Goal: Ask a question: Ask a question

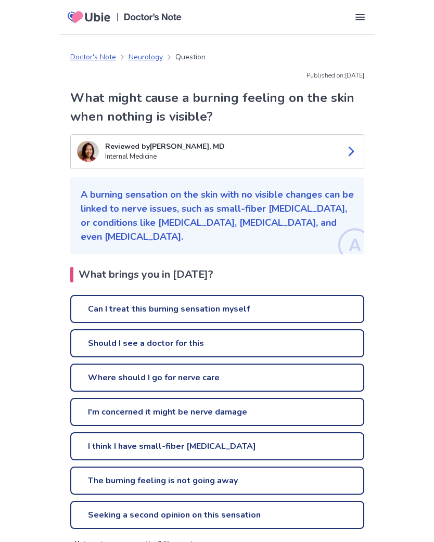
click at [99, 341] on link "Should I see a doctor for this" at bounding box center [217, 344] width 294 height 28
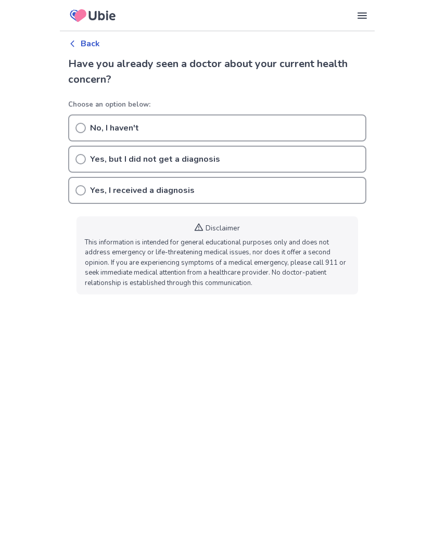
click at [83, 122] on div "No, I haven't" at bounding box center [217, 128] width 298 height 27
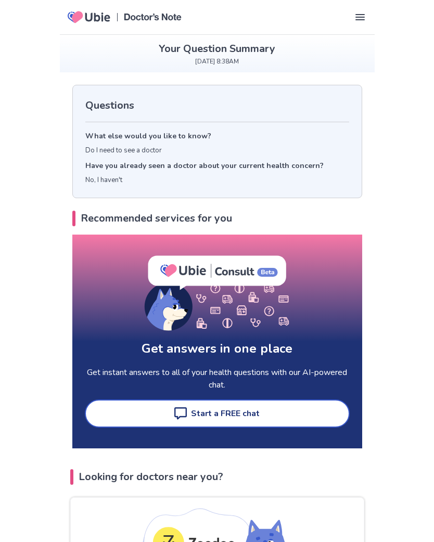
click at [101, 149] on p "Do I need to see a doctor" at bounding box center [217, 151] width 264 height 10
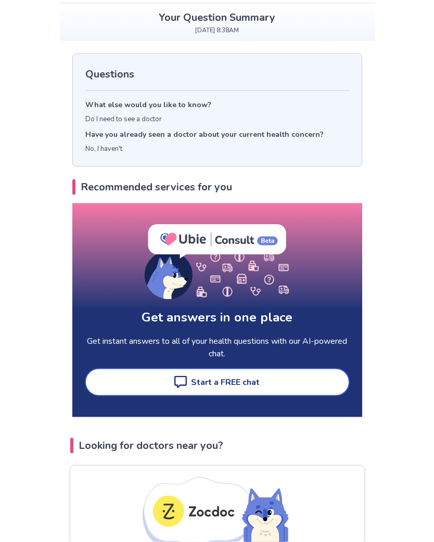
scroll to position [18, 0]
